Goal: Navigation & Orientation: Find specific page/section

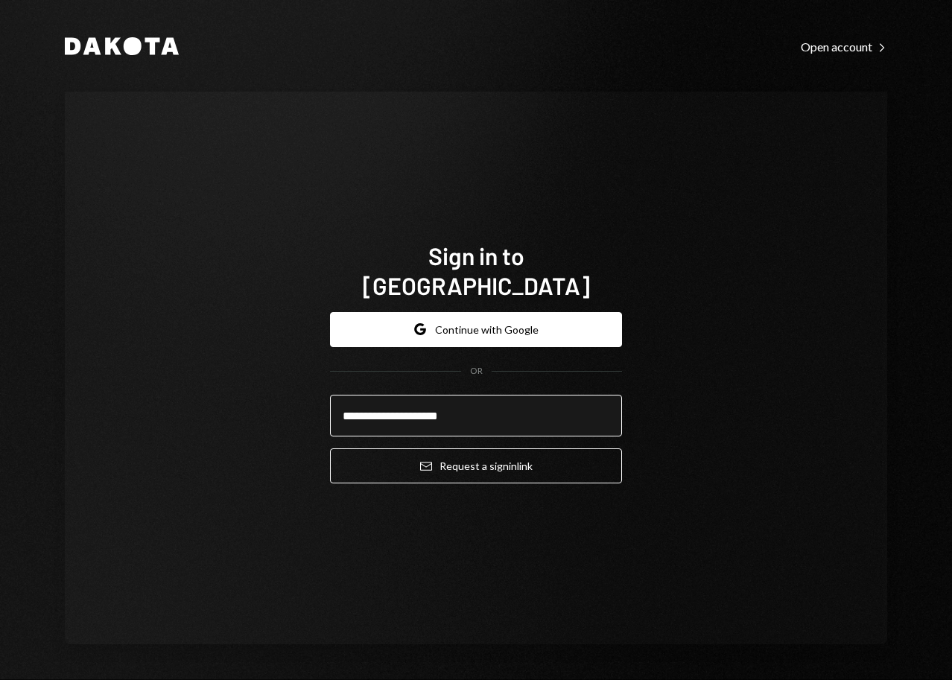
type input "**********"
click at [330, 449] on button "Email Request a sign in link" at bounding box center [476, 466] width 292 height 35
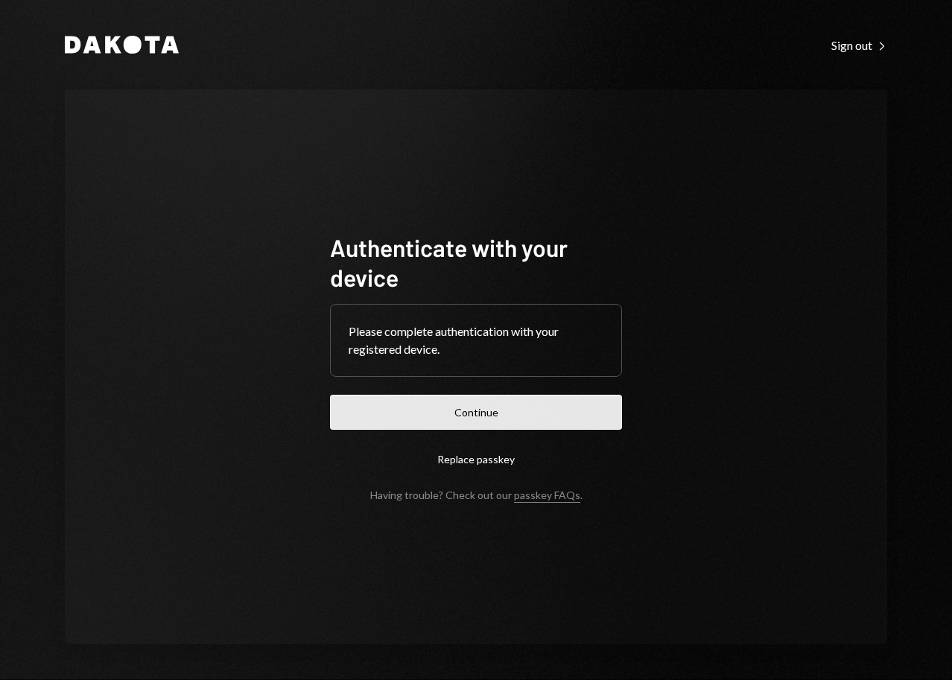
click at [485, 411] on button "Continue" at bounding box center [476, 412] width 292 height 35
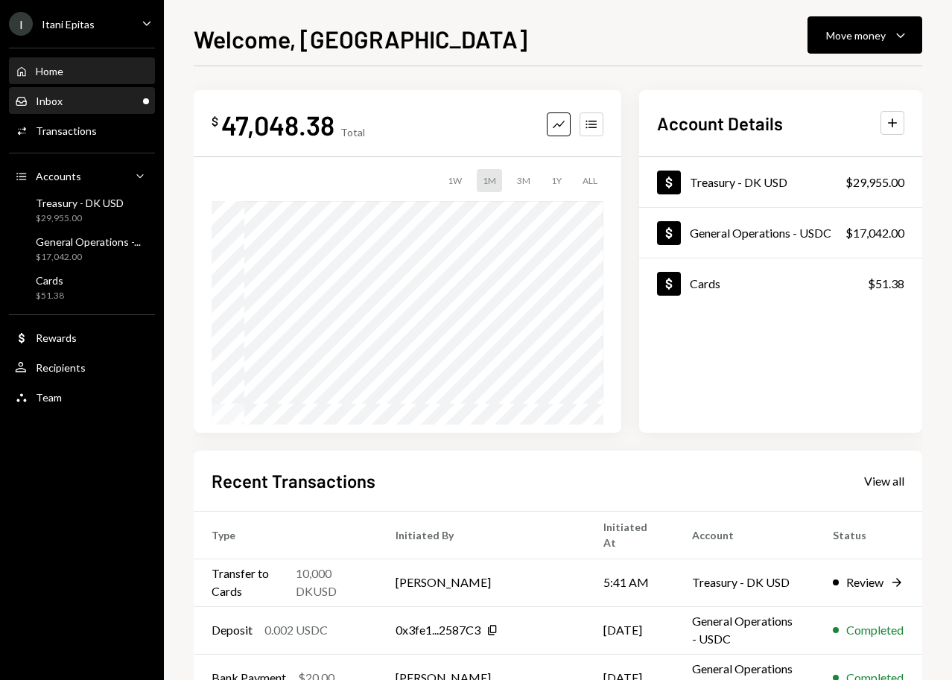
click at [114, 95] on div "Inbox Inbox" at bounding box center [82, 101] width 134 height 13
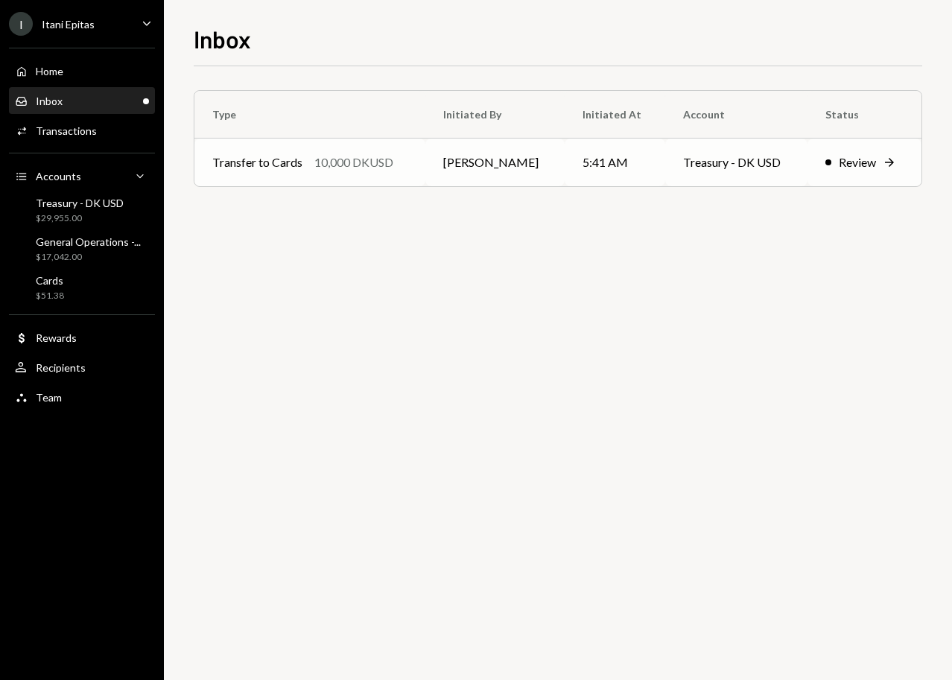
click at [855, 168] on div "Review" at bounding box center [857, 163] width 37 height 18
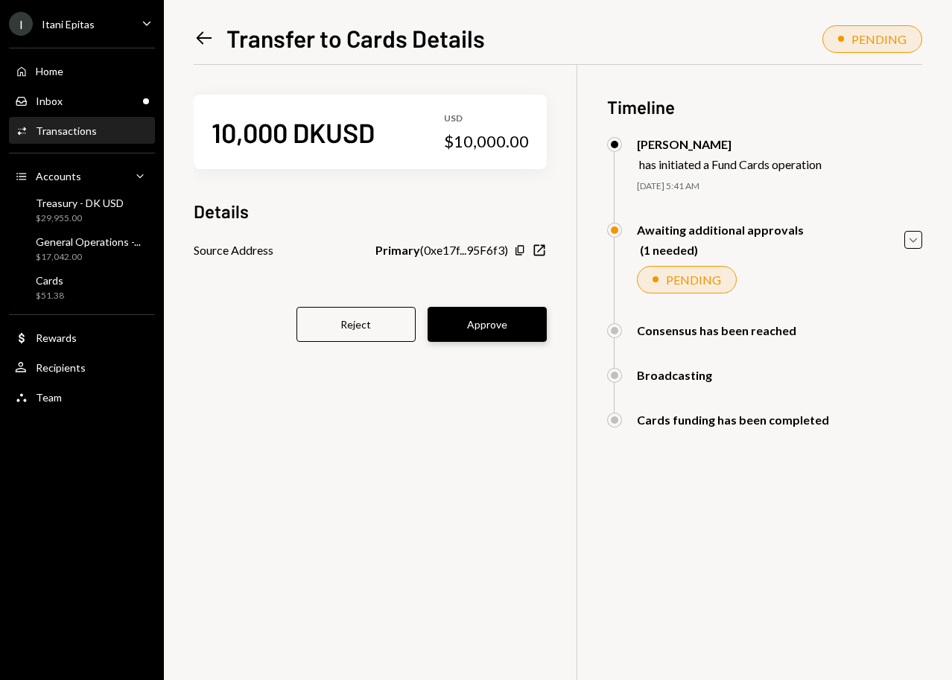
click at [490, 325] on button "Approve" at bounding box center [487, 324] width 119 height 35
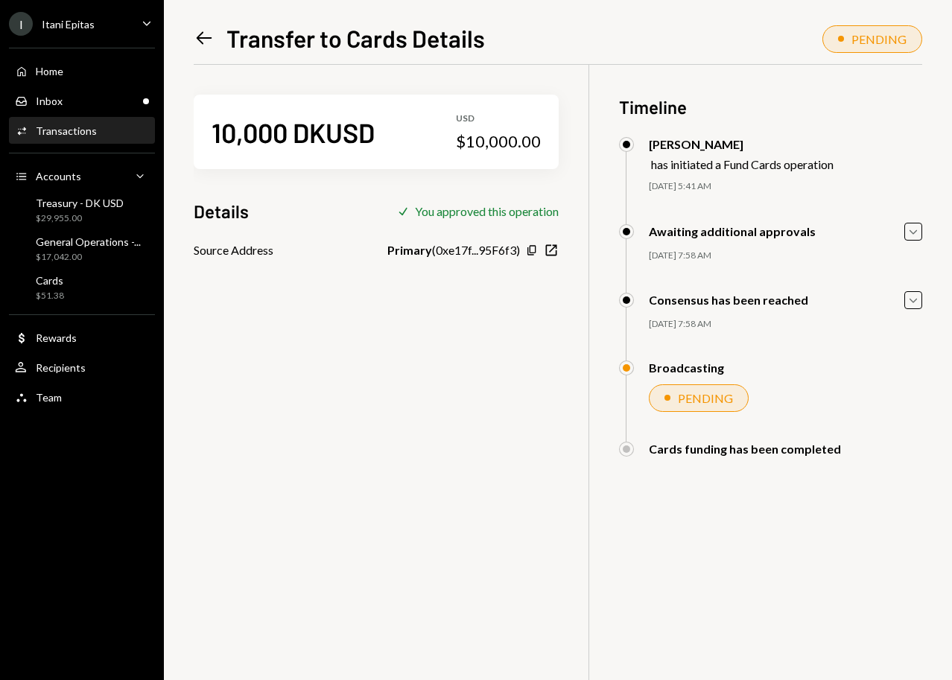
click at [101, 98] on div "Inbox Inbox" at bounding box center [82, 101] width 134 height 13
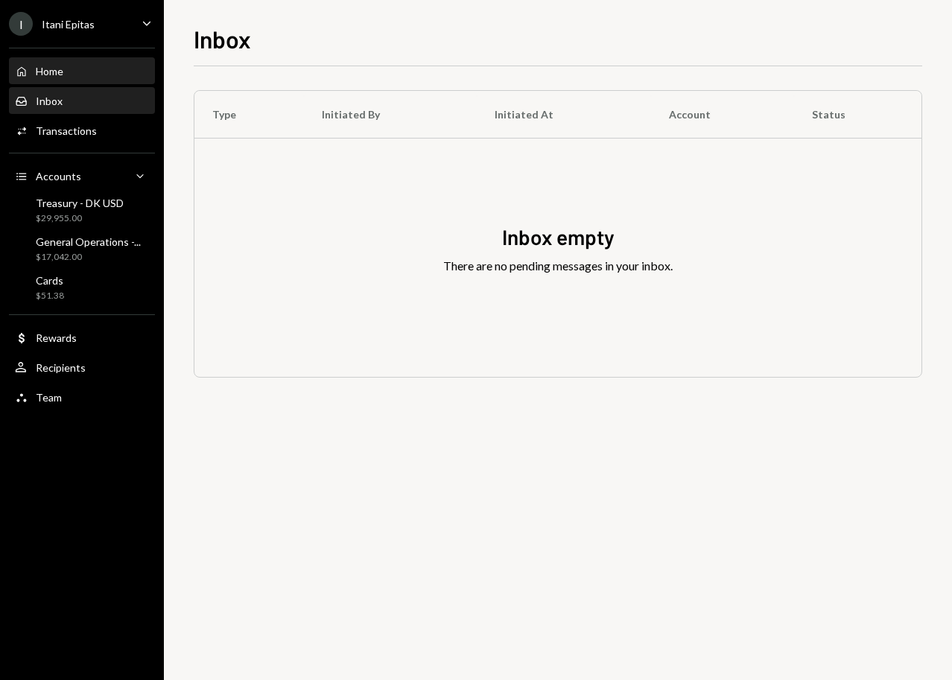
click at [91, 69] on div "Home Home" at bounding box center [82, 71] width 134 height 13
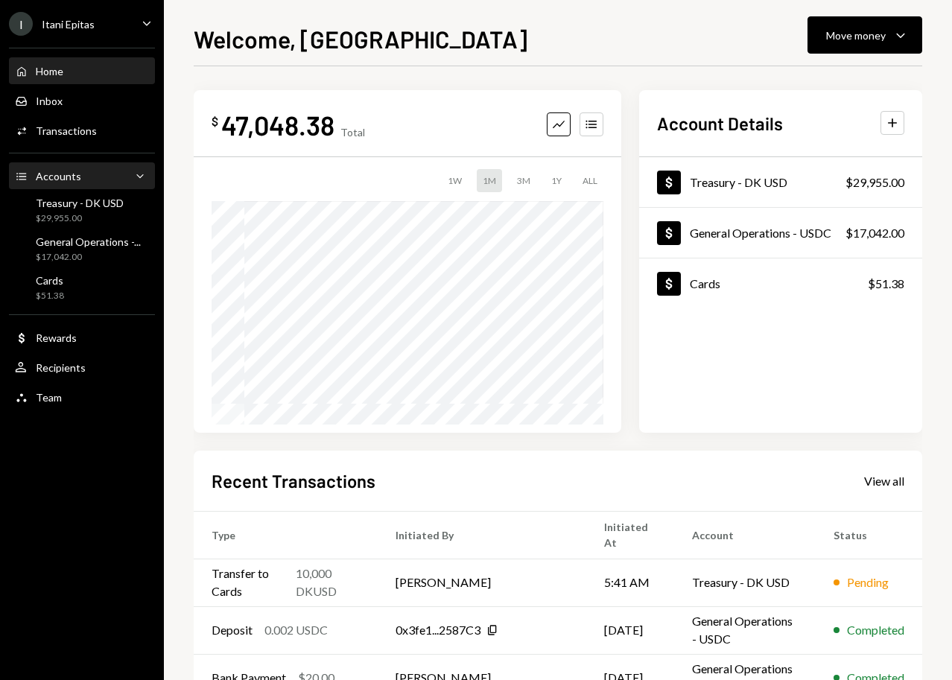
click at [114, 169] on div "Accounts Accounts Caret Down" at bounding box center [82, 176] width 134 height 16
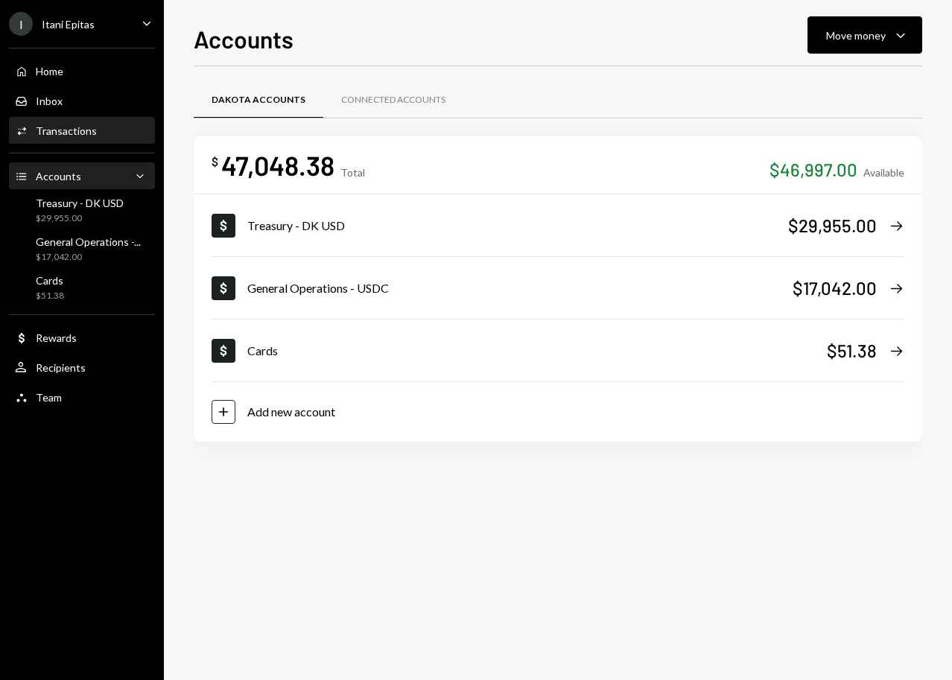
click at [104, 131] on div "Activities Transactions" at bounding box center [82, 130] width 134 height 13
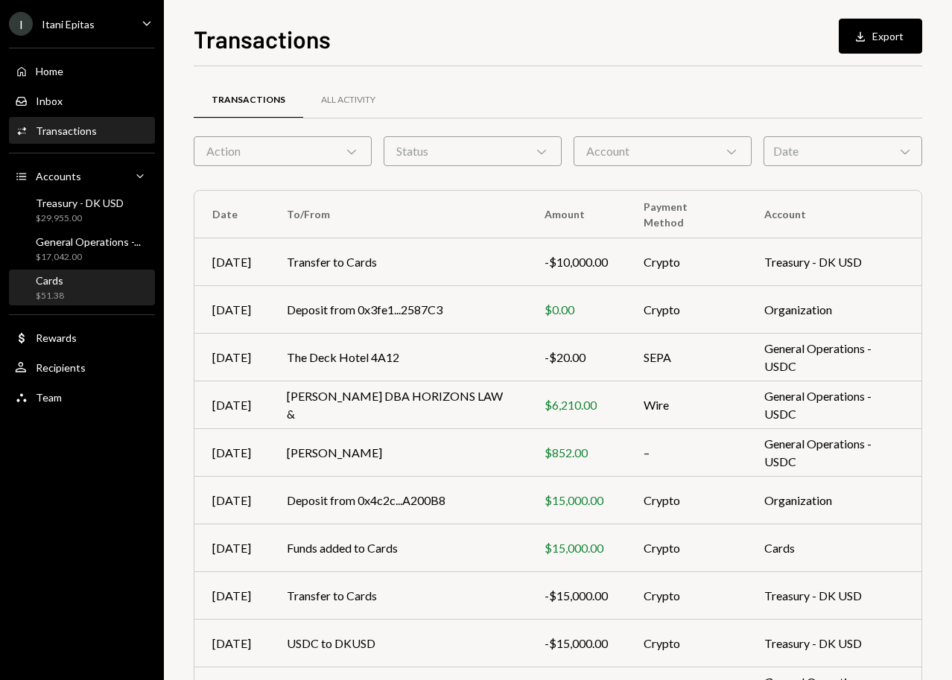
click at [66, 286] on div "Cards $51.38" at bounding box center [82, 288] width 134 height 28
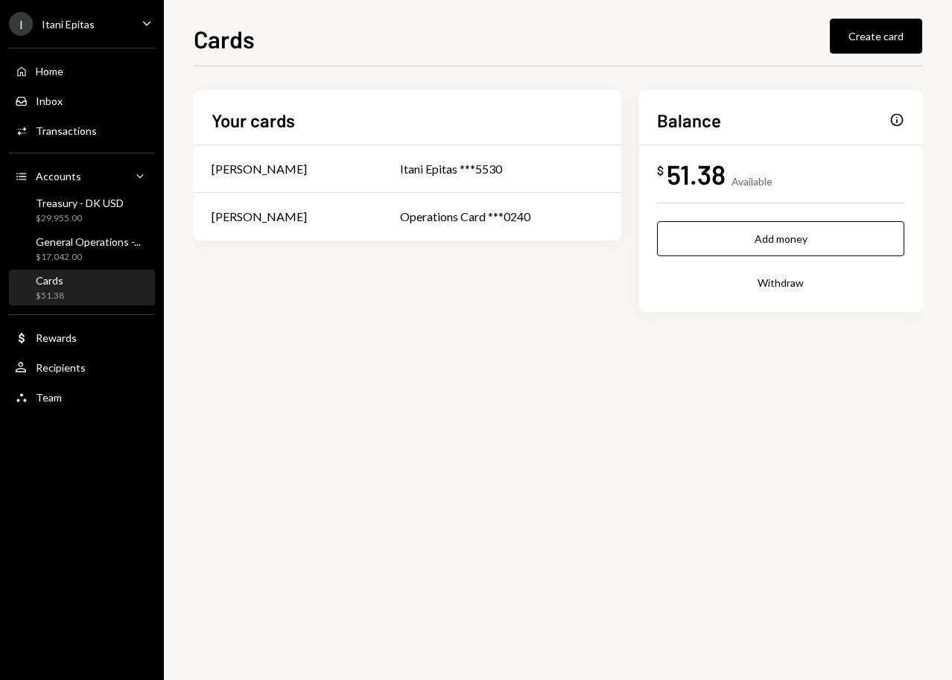
click at [92, 279] on div "Cards $51.38" at bounding box center [82, 288] width 134 height 28
click at [94, 241] on div "General Operations -..." at bounding box center [88, 242] width 105 height 13
click at [82, 214] on div "$19,955.00" at bounding box center [80, 218] width 88 height 13
click at [911, 130] on div "Balance Info $ 51.38 Available Add money Withdraw" at bounding box center [780, 201] width 283 height 222
click at [897, 121] on div "Info" at bounding box center [897, 120] width 15 height 15
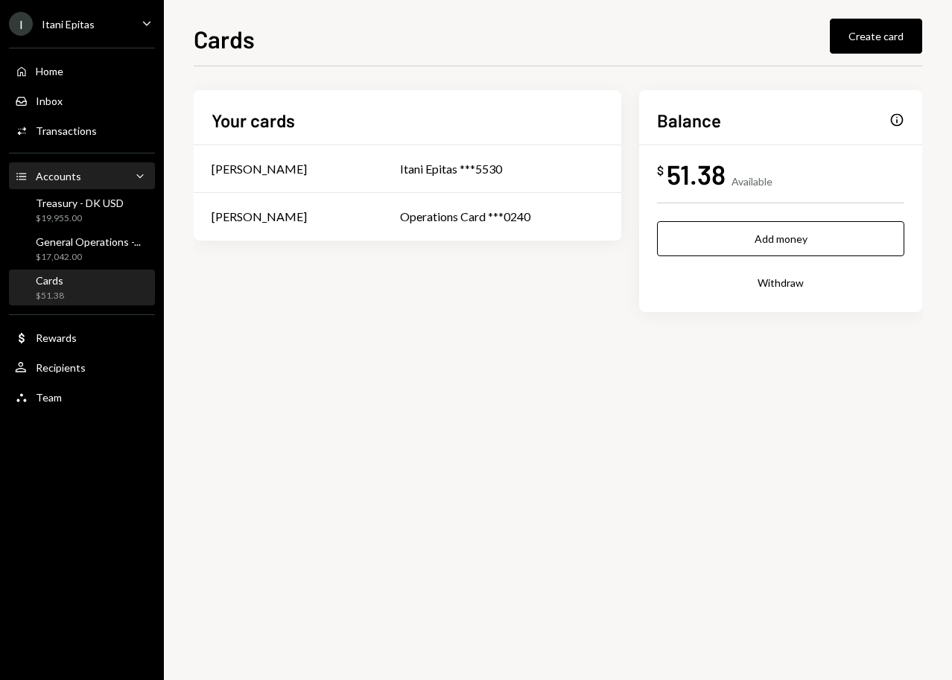
click at [78, 173] on div "Accounts" at bounding box center [58, 176] width 45 height 13
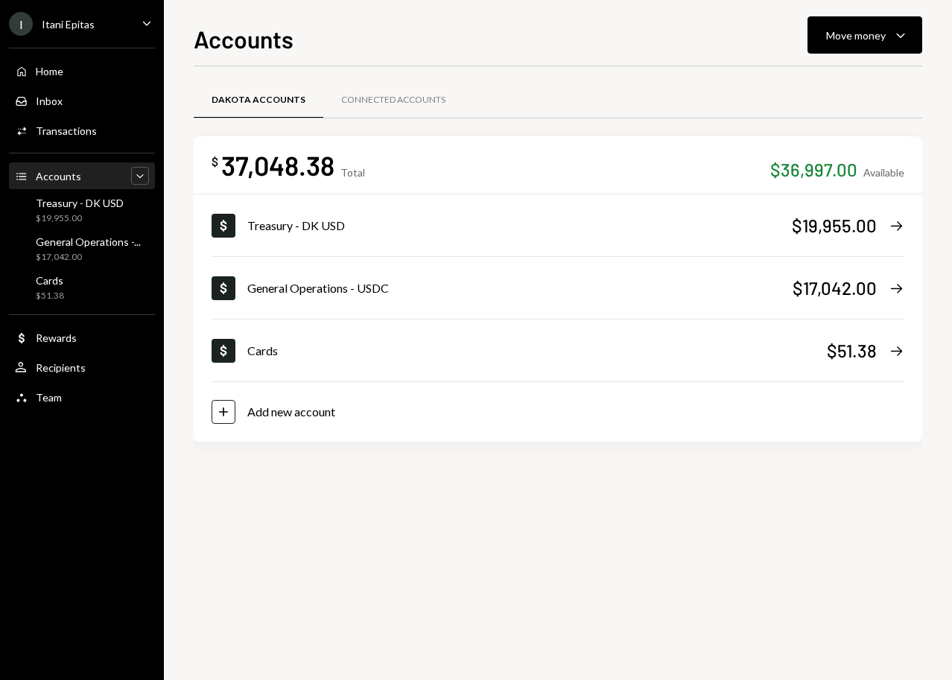
click at [137, 178] on icon "Caret Down" at bounding box center [140, 175] width 15 height 15
click at [136, 180] on icon "Caret Up" at bounding box center [140, 175] width 15 height 15
click at [136, 180] on icon "Caret Down" at bounding box center [140, 175] width 15 height 15
click at [514, 361] on div "Dollar Cards $51.38 Right Arrow" at bounding box center [558, 351] width 693 height 60
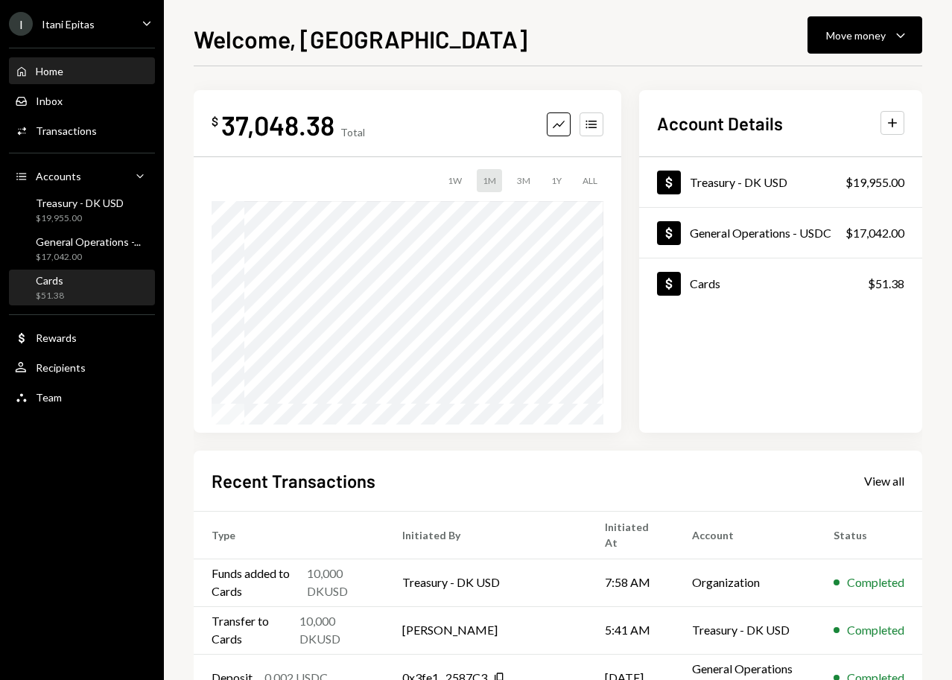
click at [49, 276] on div "Cards" at bounding box center [50, 280] width 28 height 13
